Goal: Book appointment/travel/reservation

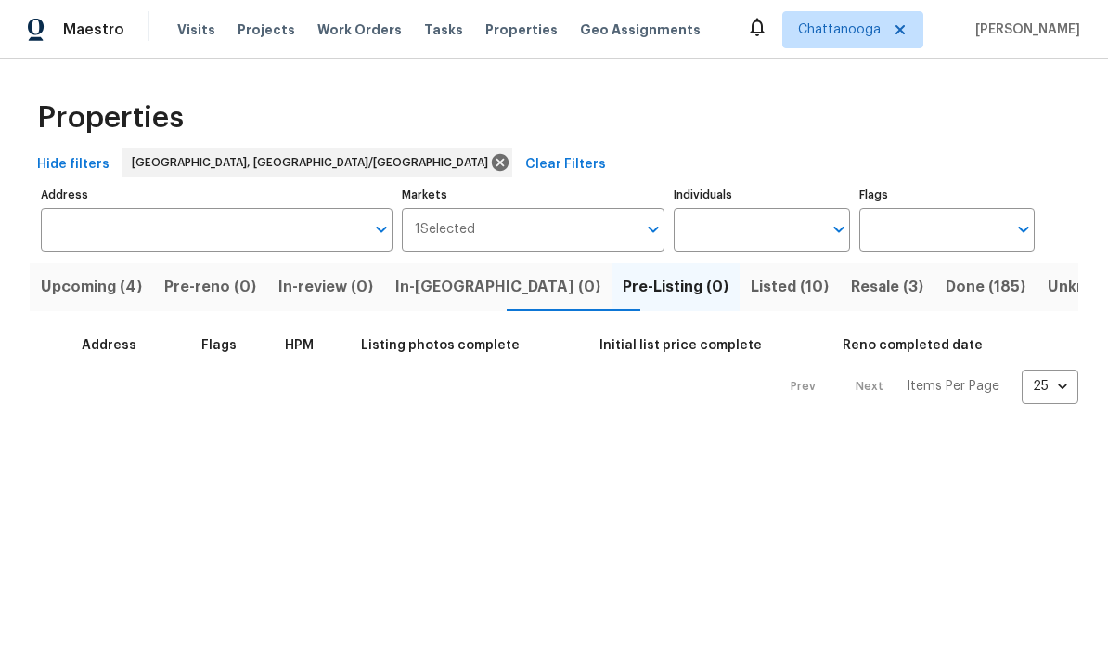
click at [751, 282] on span "Listed (10)" at bounding box center [790, 287] width 78 height 26
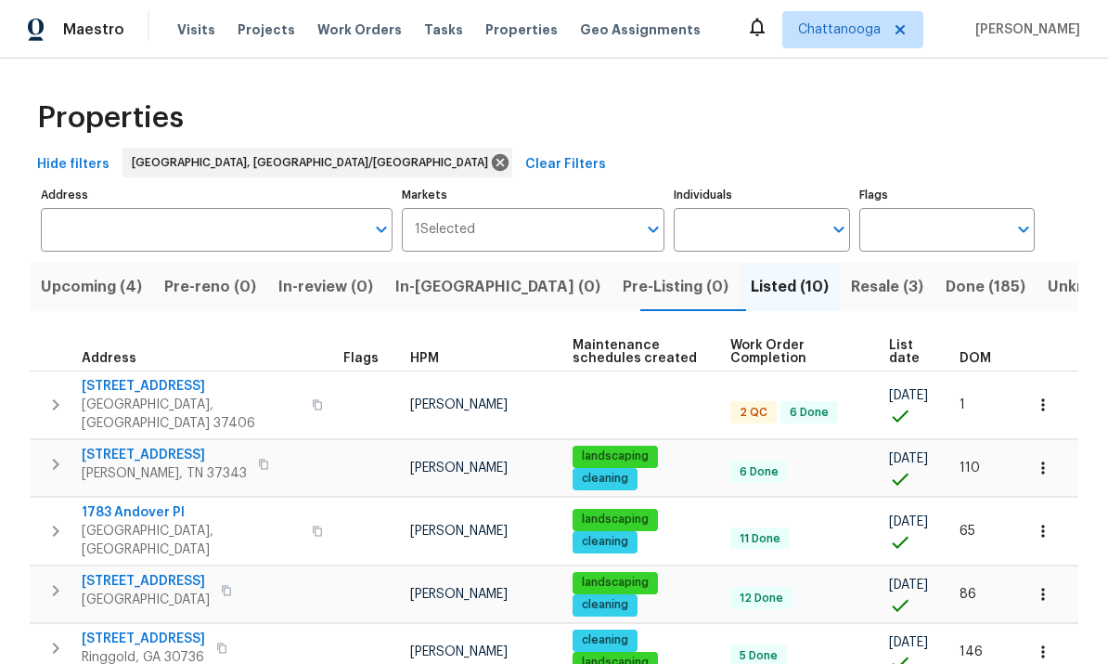
click at [188, 28] on span "Visits" at bounding box center [196, 29] width 38 height 19
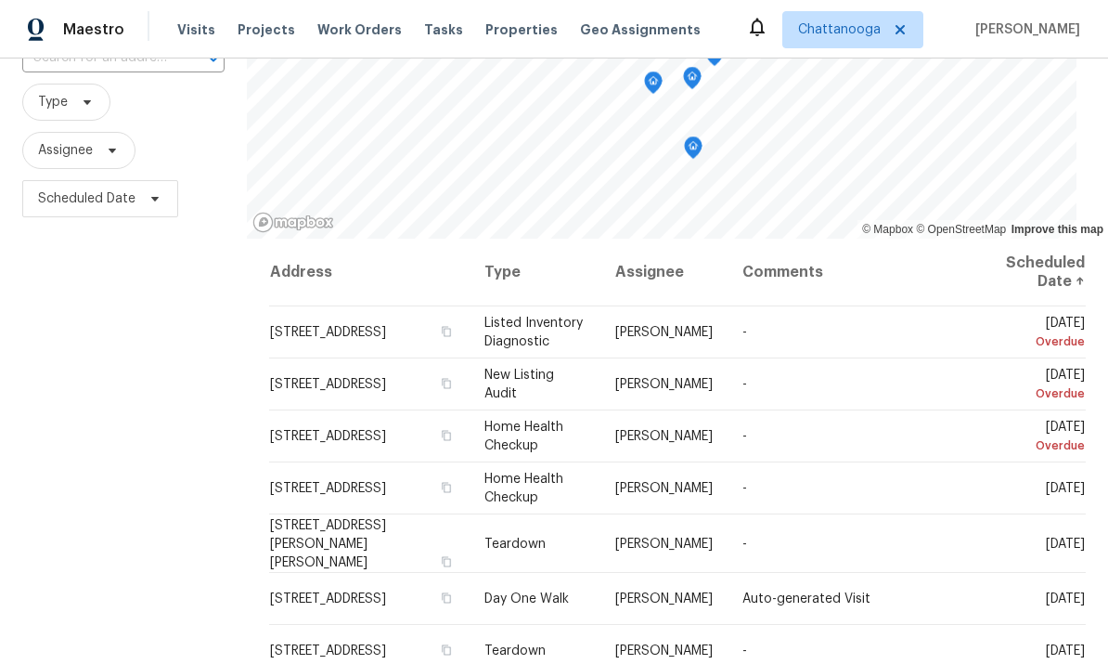
scroll to position [162, 0]
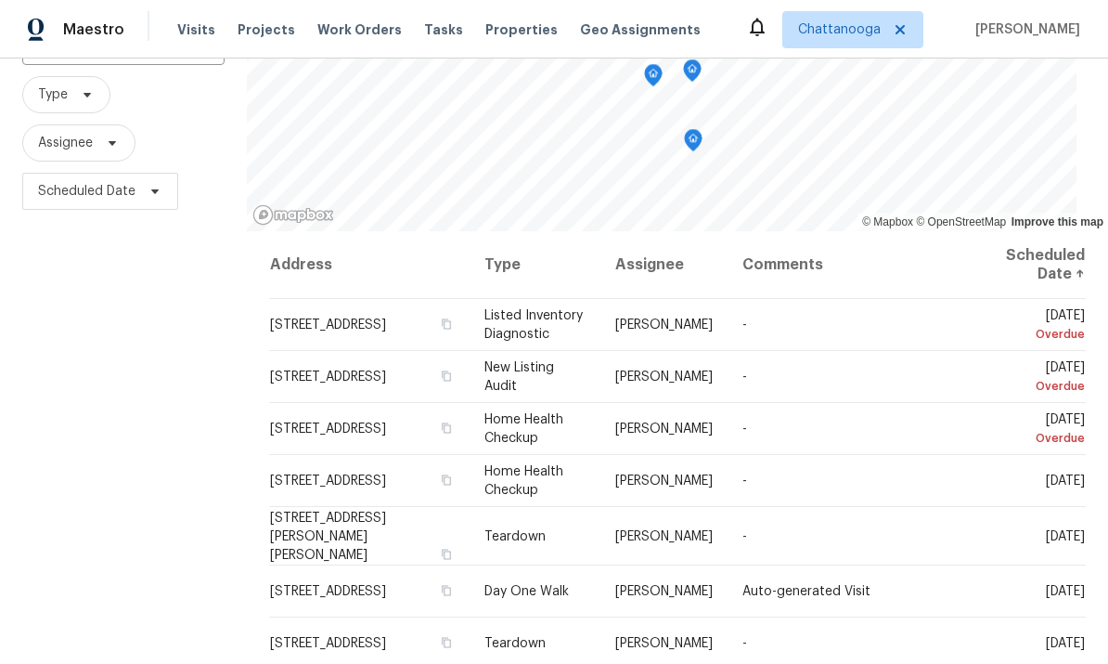
click at [0, 0] on icon at bounding box center [0, 0] width 0 height 0
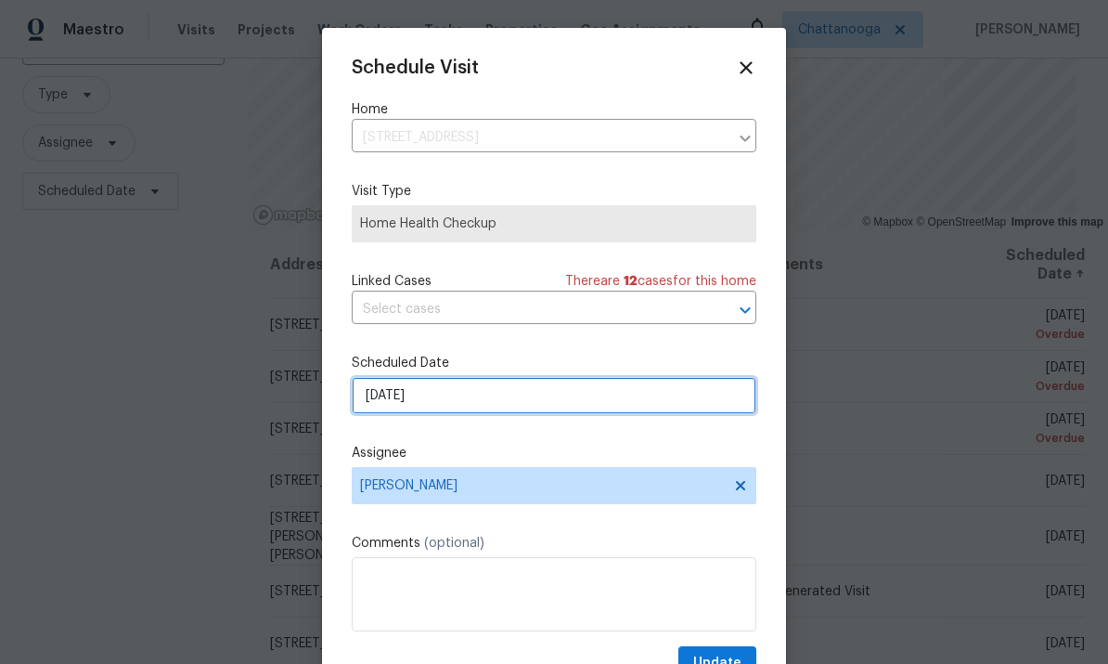
click at [450, 406] on input "9/17/2025" at bounding box center [554, 395] width 405 height 37
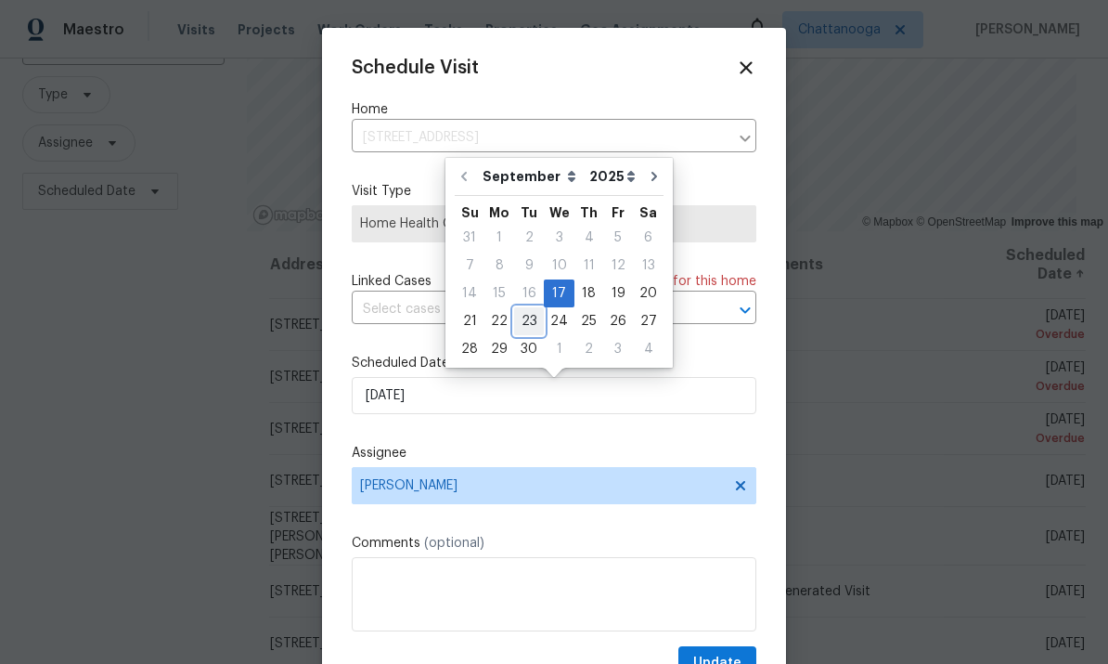
click at [524, 320] on div "23" at bounding box center [529, 321] width 30 height 26
type input "9/23/2025"
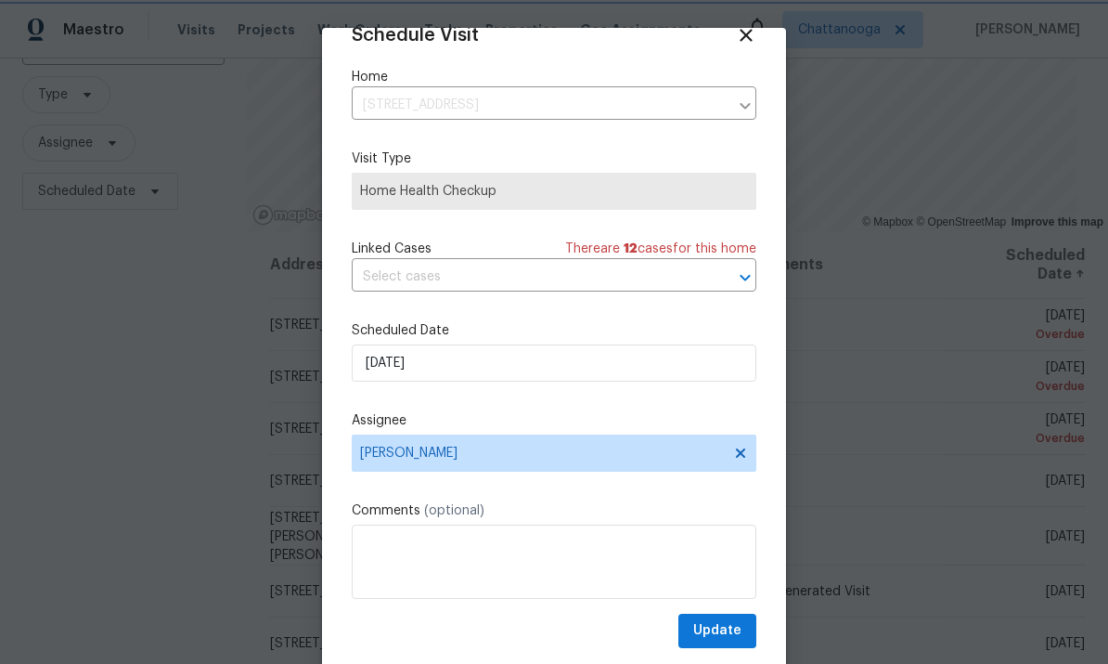
scroll to position [36, 0]
click at [713, 632] on span "Update" at bounding box center [717, 630] width 48 height 23
